Goal: Task Accomplishment & Management: Use online tool/utility

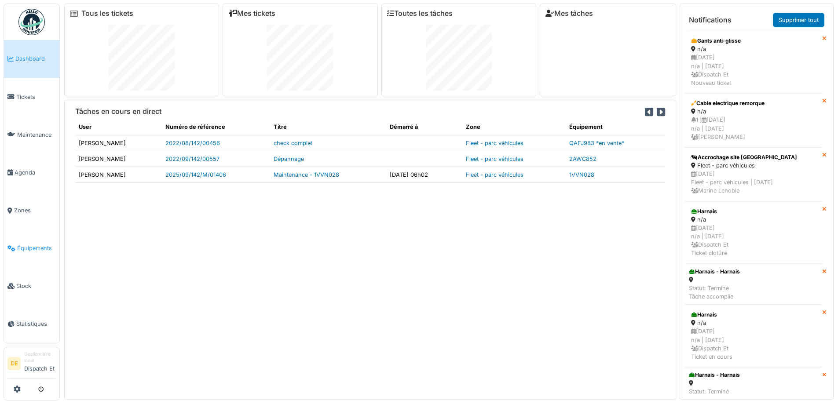
click at [29, 250] on span "Équipements" at bounding box center [36, 248] width 39 height 8
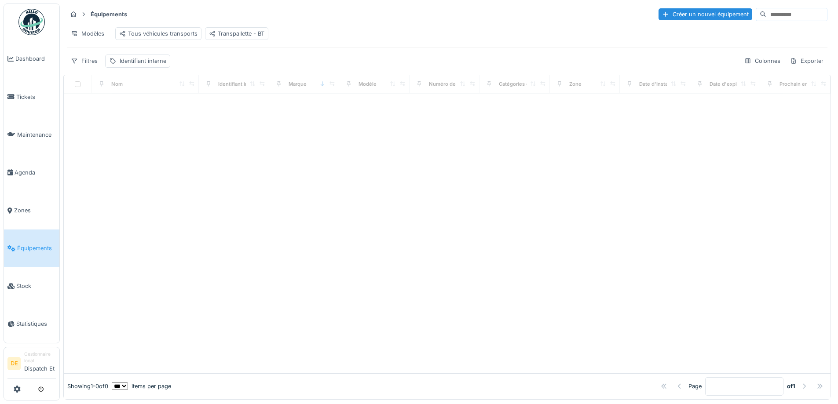
click at [766, 15] on input at bounding box center [796, 14] width 61 height 12
click at [760, 16] on input "********" at bounding box center [785, 14] width 61 height 12
drag, startPoint x: 755, startPoint y: 15, endPoint x: 686, endPoint y: 14, distance: 69.5
click at [686, 14] on div "Créer un nouvel équipement ********" at bounding box center [737, 14] width 179 height 13
type input "*******"
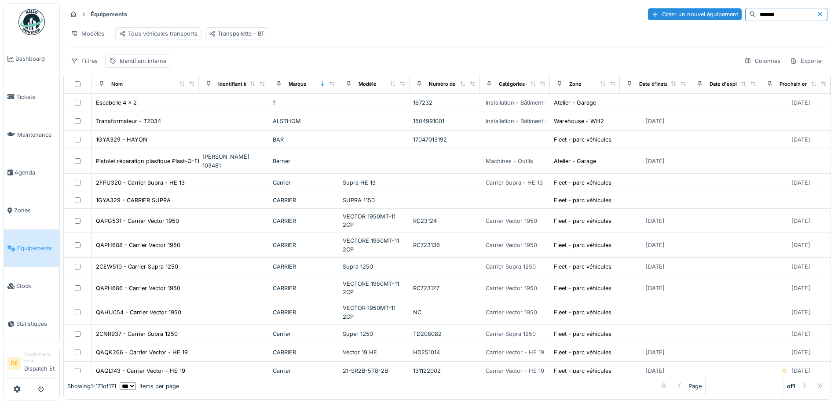
click at [755, 14] on input "*******" at bounding box center [785, 14] width 61 height 12
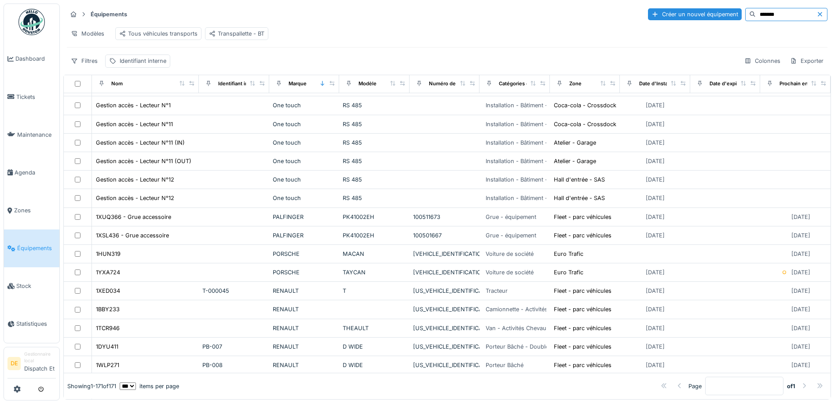
scroll to position [1099, 0]
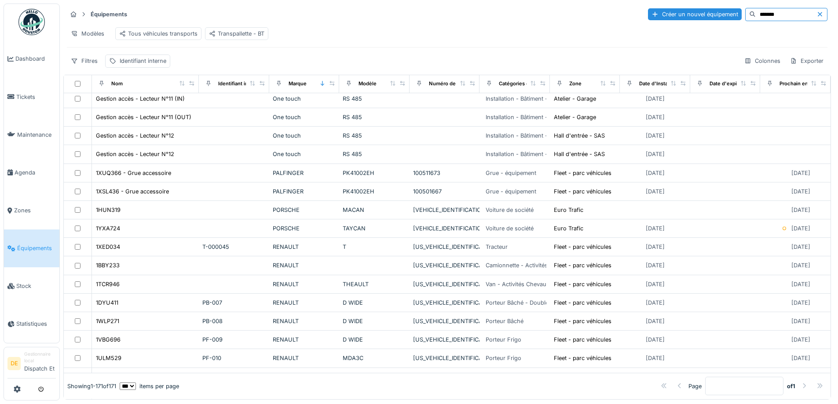
click at [816, 12] on icon at bounding box center [819, 14] width 7 height 6
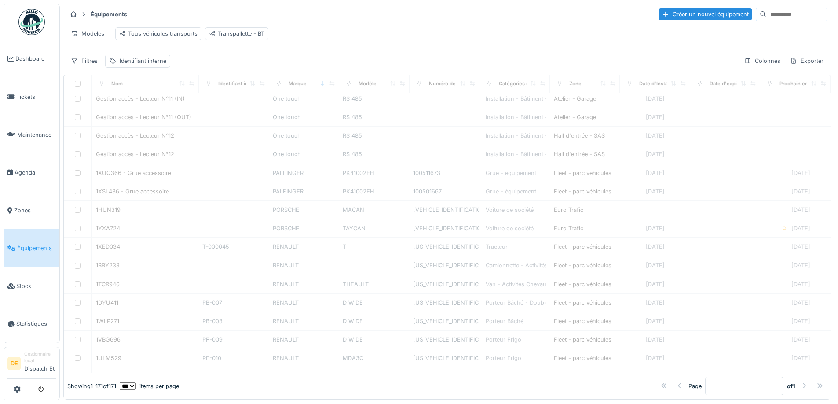
click at [771, 14] on input at bounding box center [796, 14] width 61 height 12
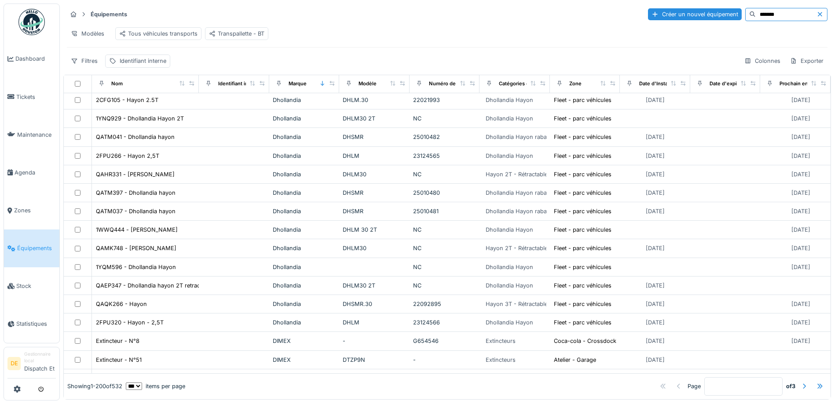
scroll to position [3490, 0]
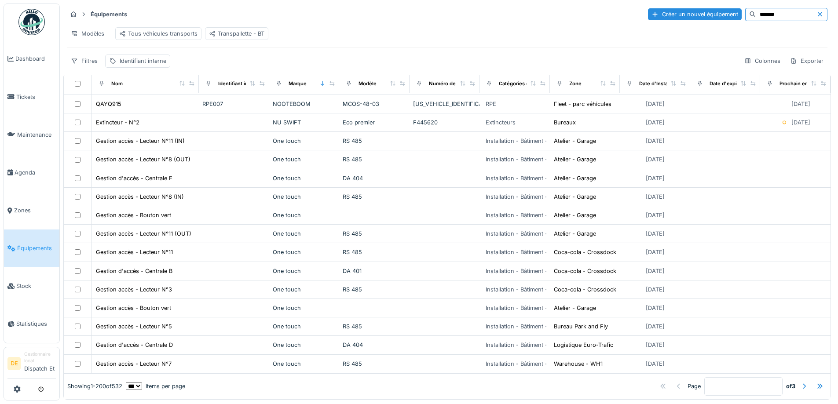
type input "*******"
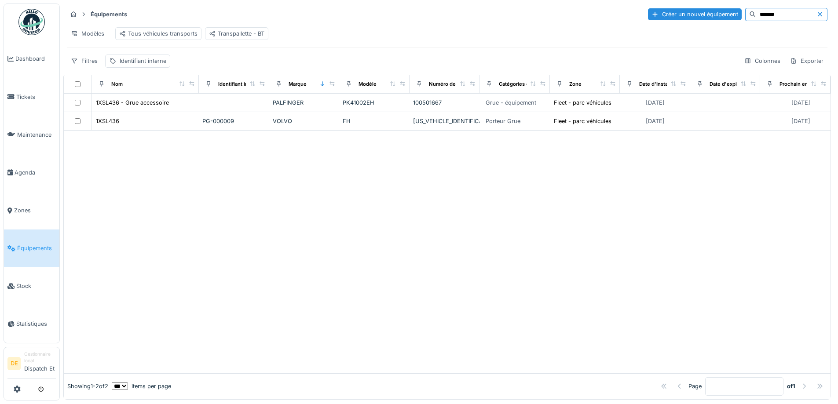
scroll to position [0, 0]
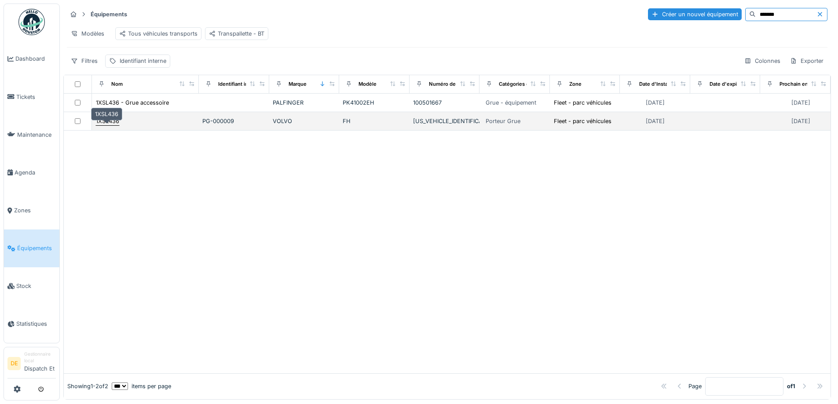
click at [107, 125] on div "1XSL436" at bounding box center [107, 121] width 23 height 8
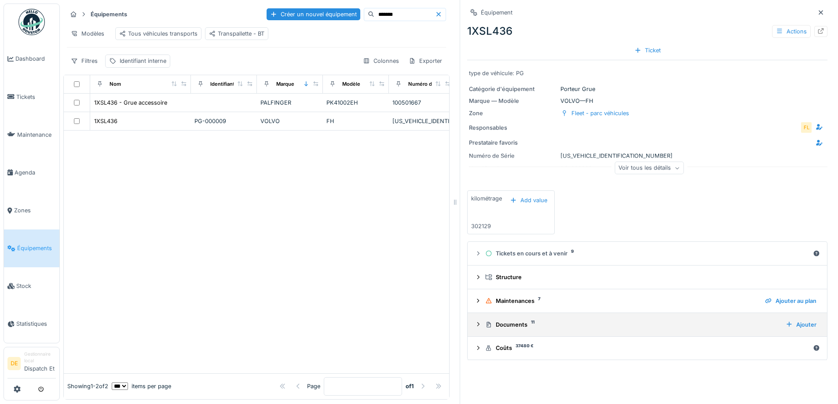
click at [487, 327] on div "Documents 11" at bounding box center [631, 324] width 293 height 8
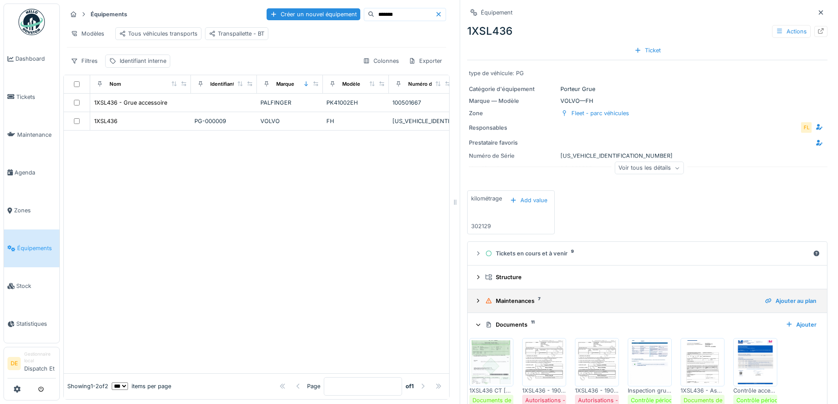
scroll to position [88, 0]
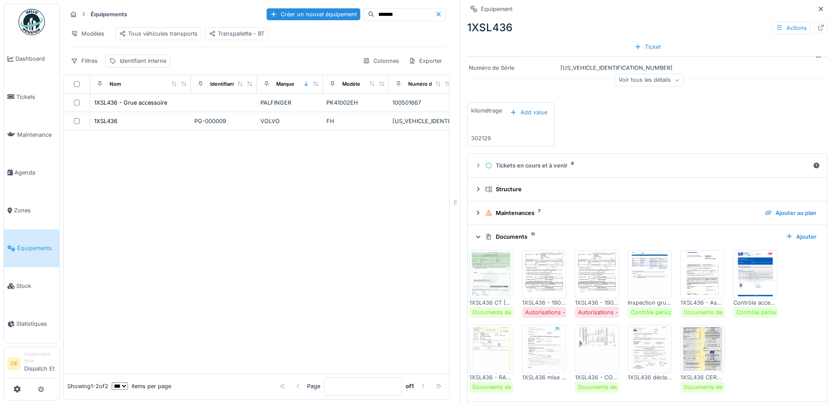
click at [596, 352] on img at bounding box center [597, 349] width 40 height 44
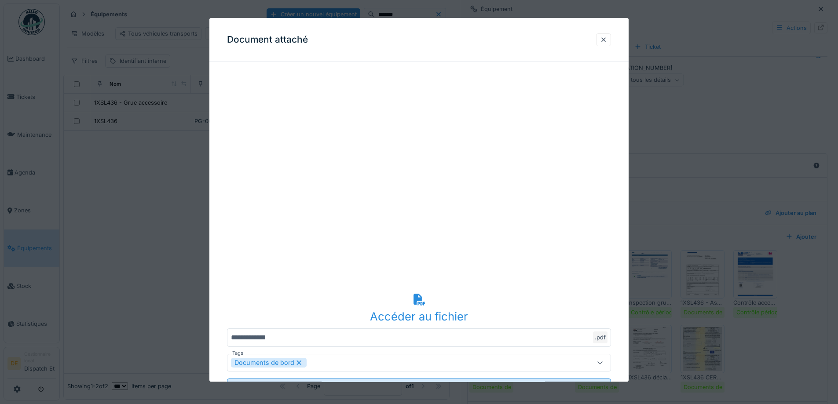
scroll to position [40, 0]
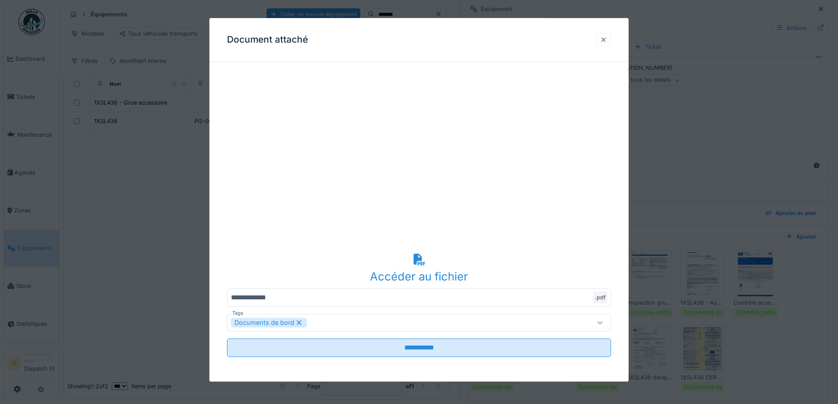
click at [607, 41] on div at bounding box center [603, 40] width 7 height 8
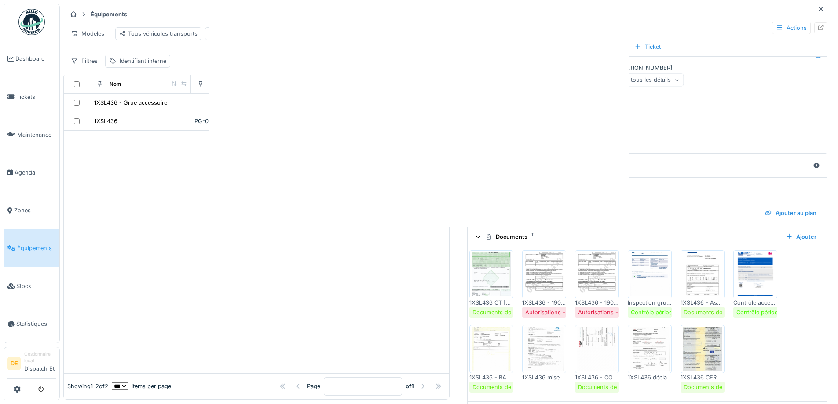
scroll to position [0, 0]
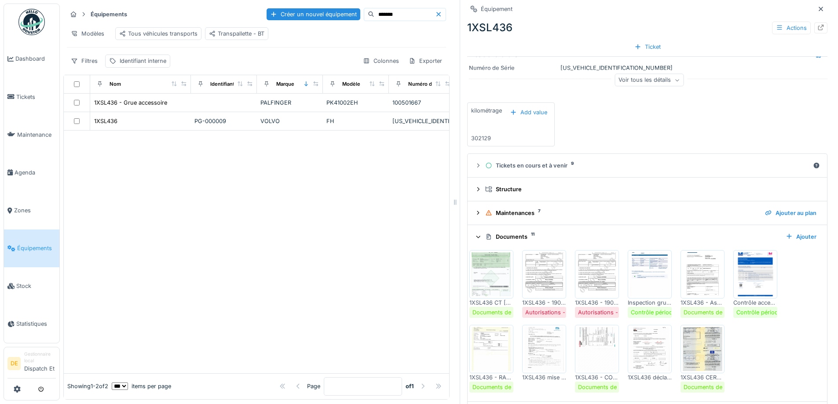
click at [528, 347] on img at bounding box center [544, 349] width 40 height 44
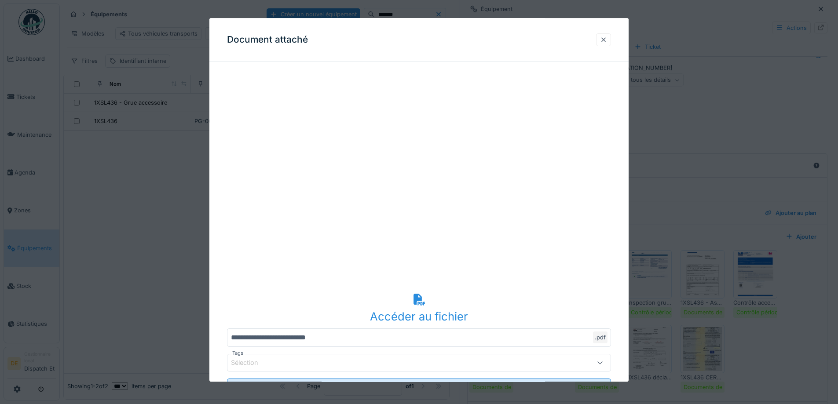
click at [603, 43] on div at bounding box center [603, 40] width 7 height 8
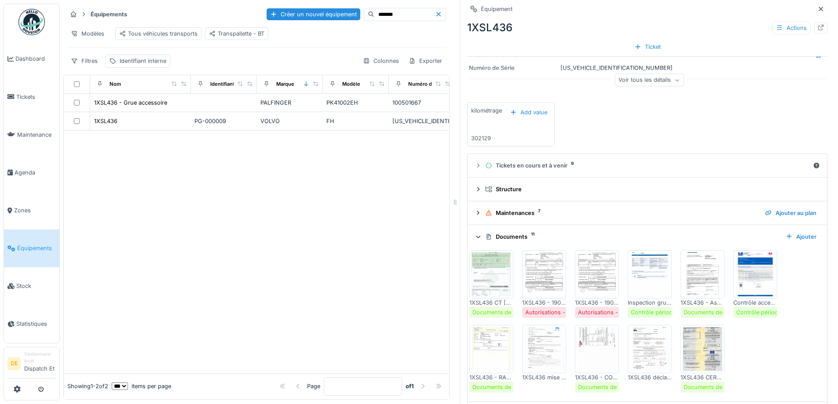
click at [478, 349] on img at bounding box center [491, 349] width 40 height 44
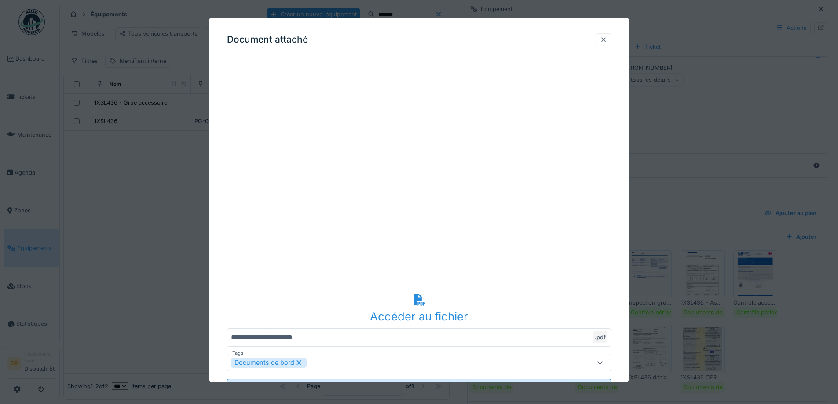
click at [607, 40] on div at bounding box center [603, 40] width 7 height 8
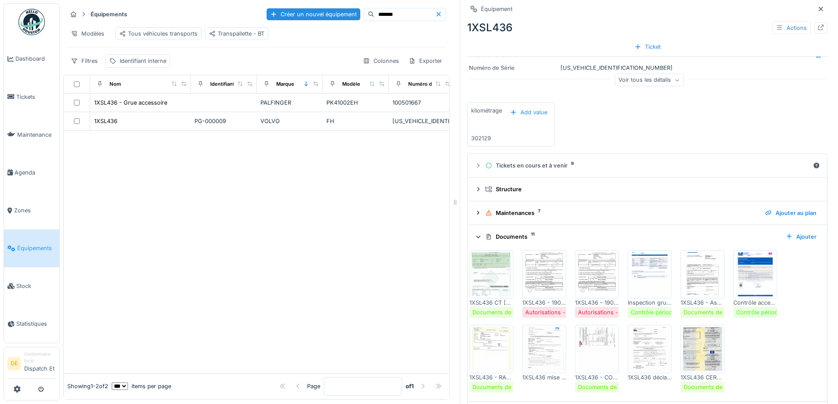
click at [650, 285] on img at bounding box center [650, 274] width 40 height 44
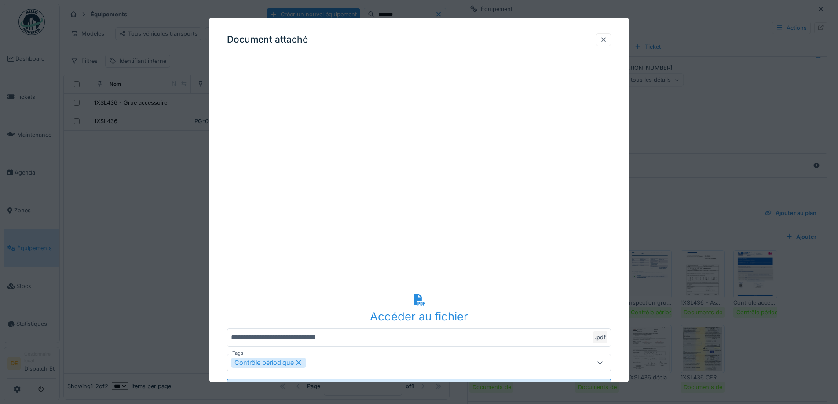
click at [606, 42] on div at bounding box center [603, 40] width 7 height 8
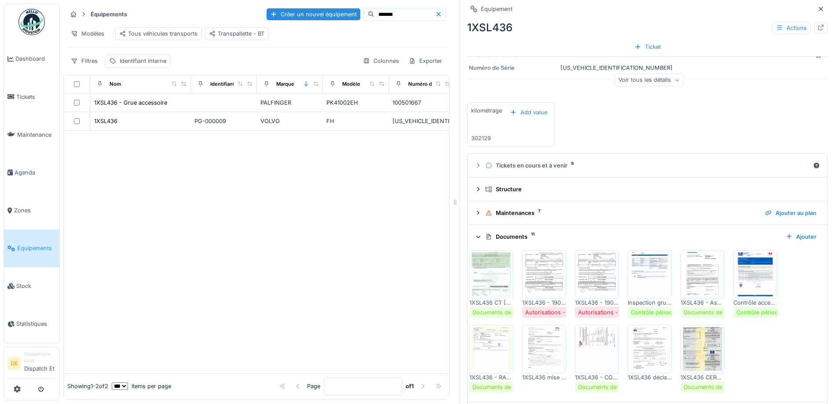
scroll to position [118, 0]
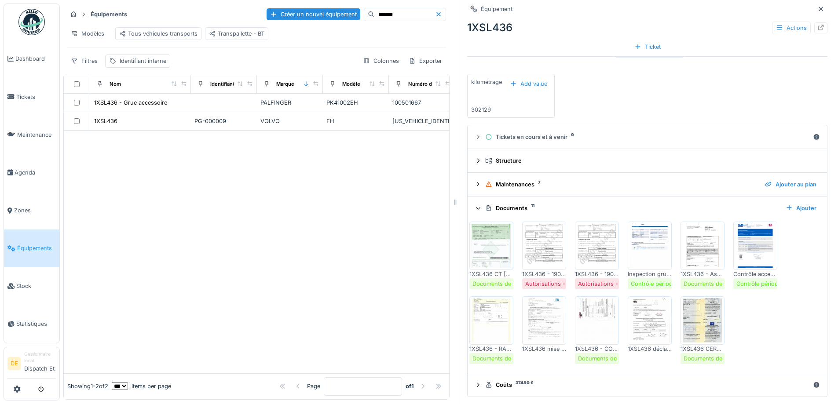
click at [647, 325] on img at bounding box center [650, 321] width 40 height 44
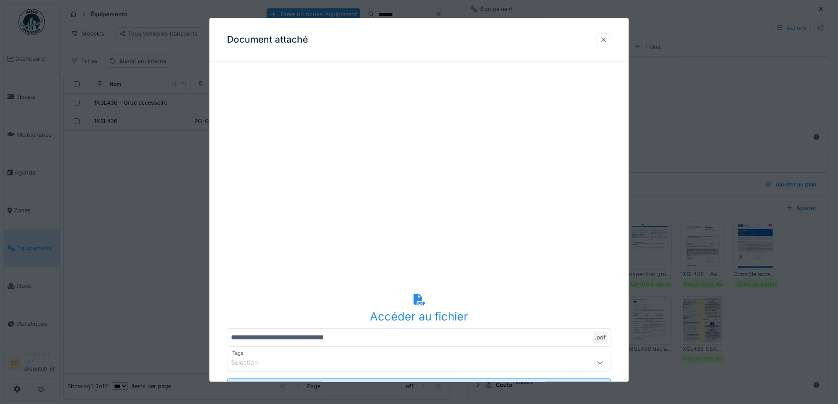
click at [604, 42] on div at bounding box center [603, 40] width 7 height 8
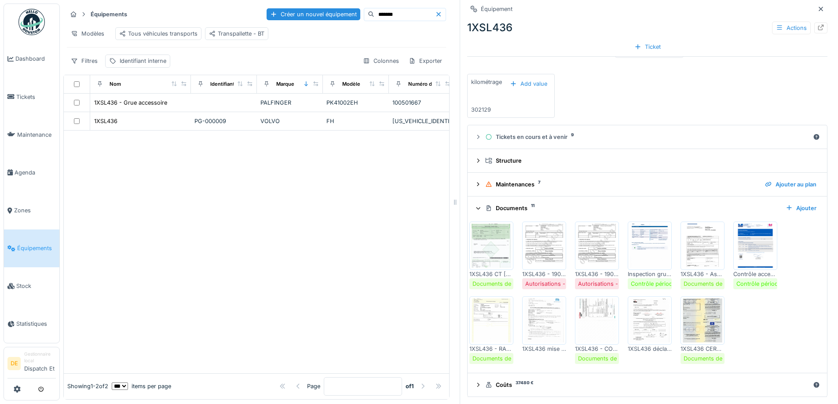
click at [547, 248] on img at bounding box center [544, 246] width 40 height 44
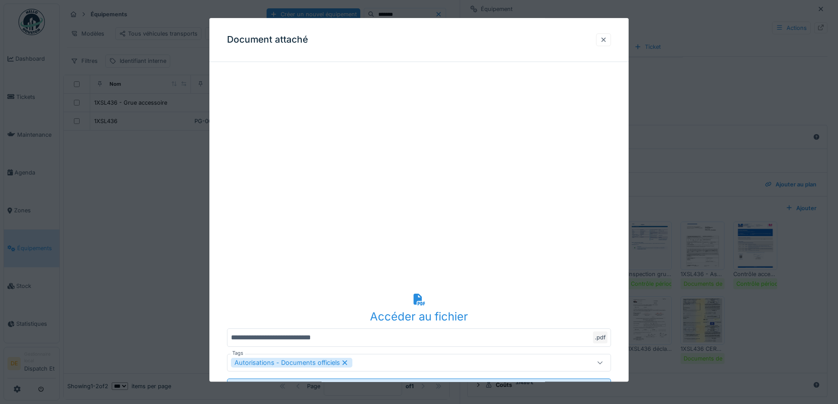
click at [605, 40] on div at bounding box center [603, 40] width 7 height 8
